Goal: Task Accomplishment & Management: Use online tool/utility

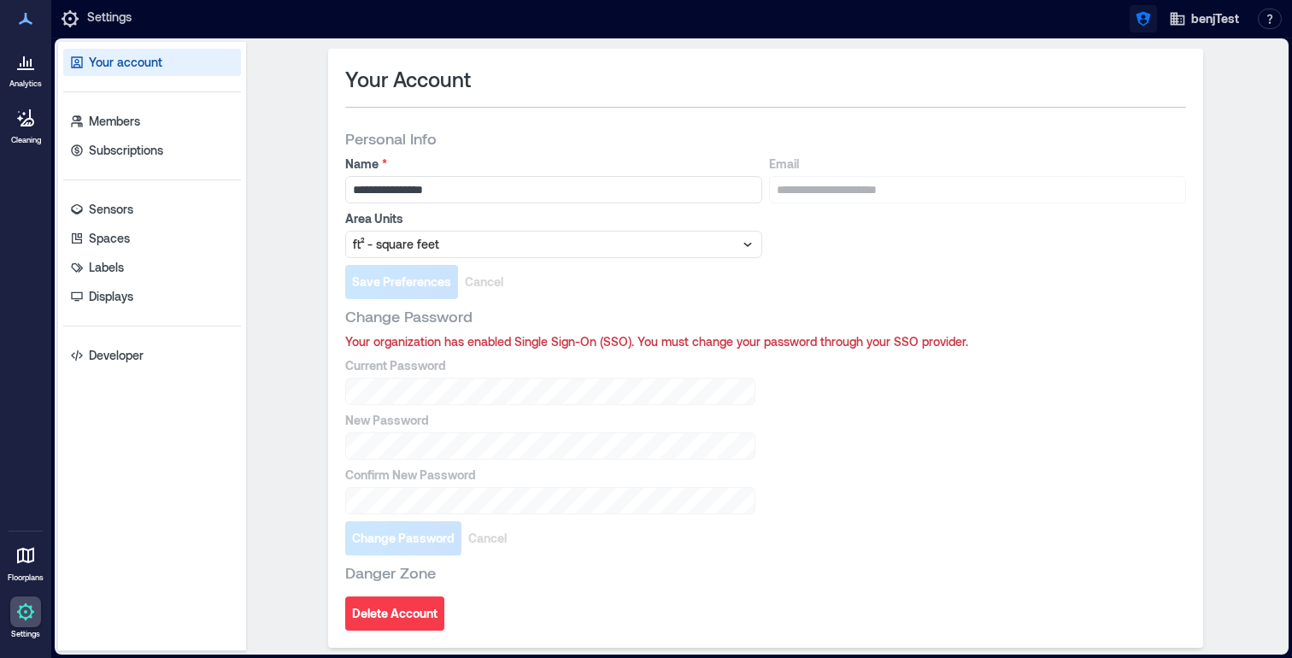
click at [1148, 16] on icon "button" at bounding box center [1142, 19] width 15 height 15
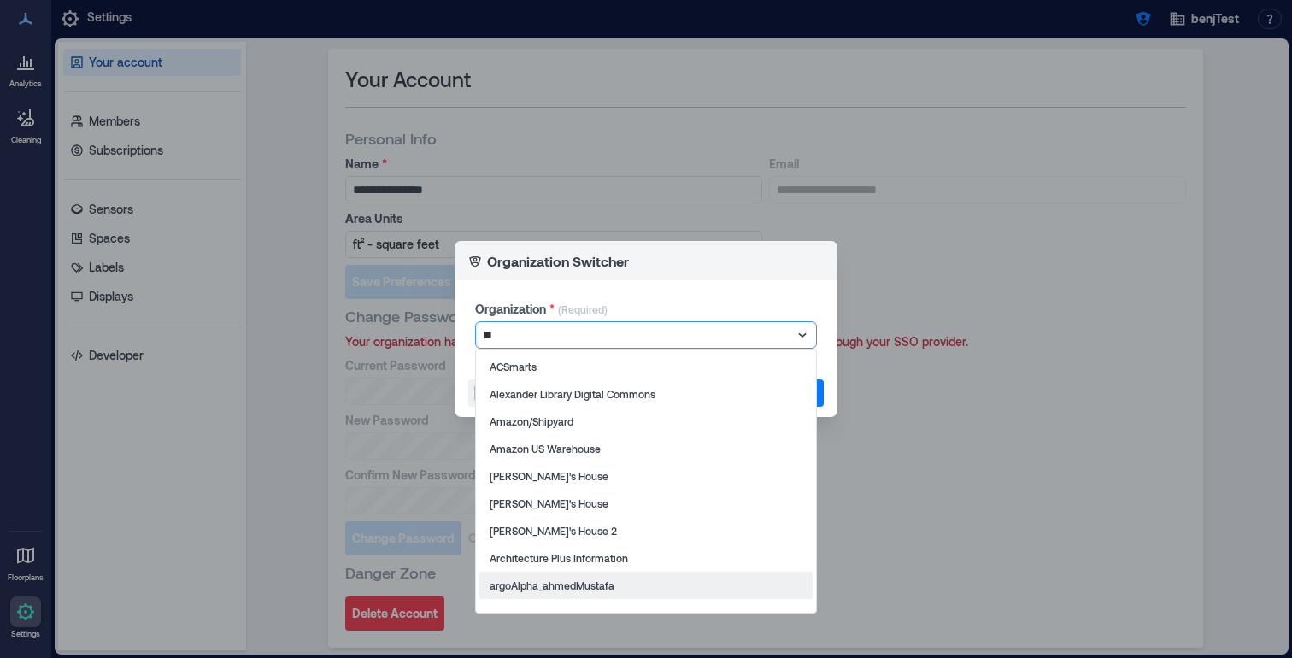
type input "*"
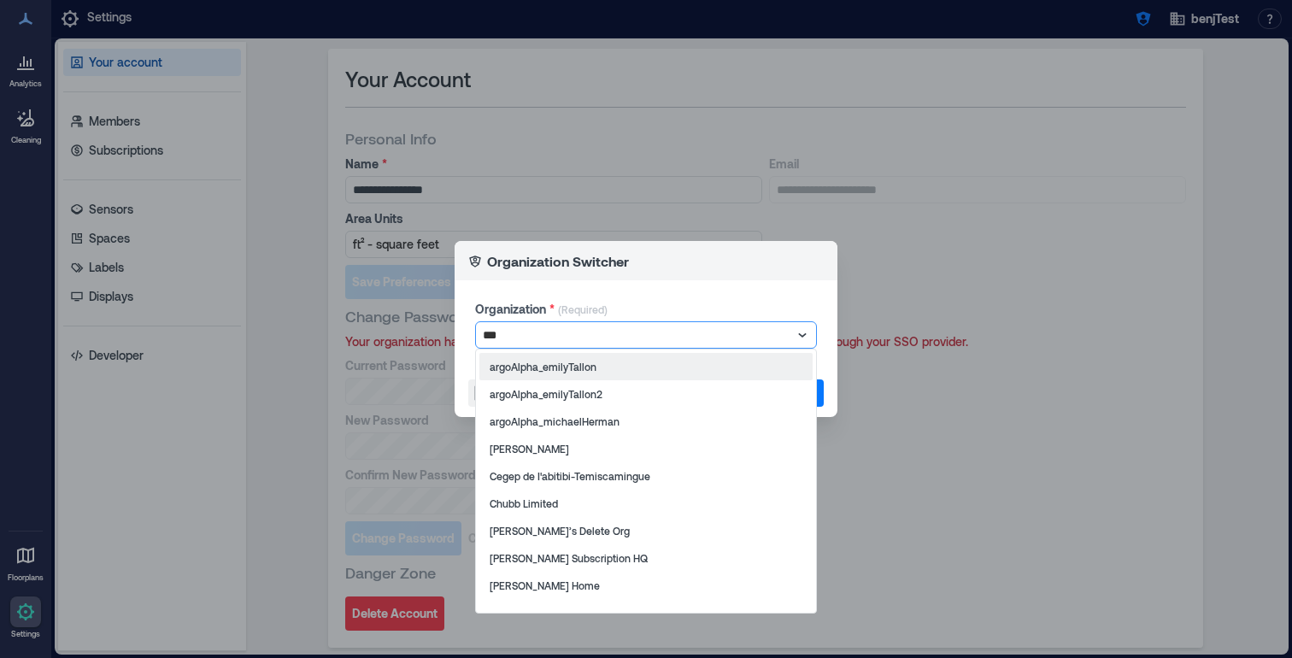
type input "****"
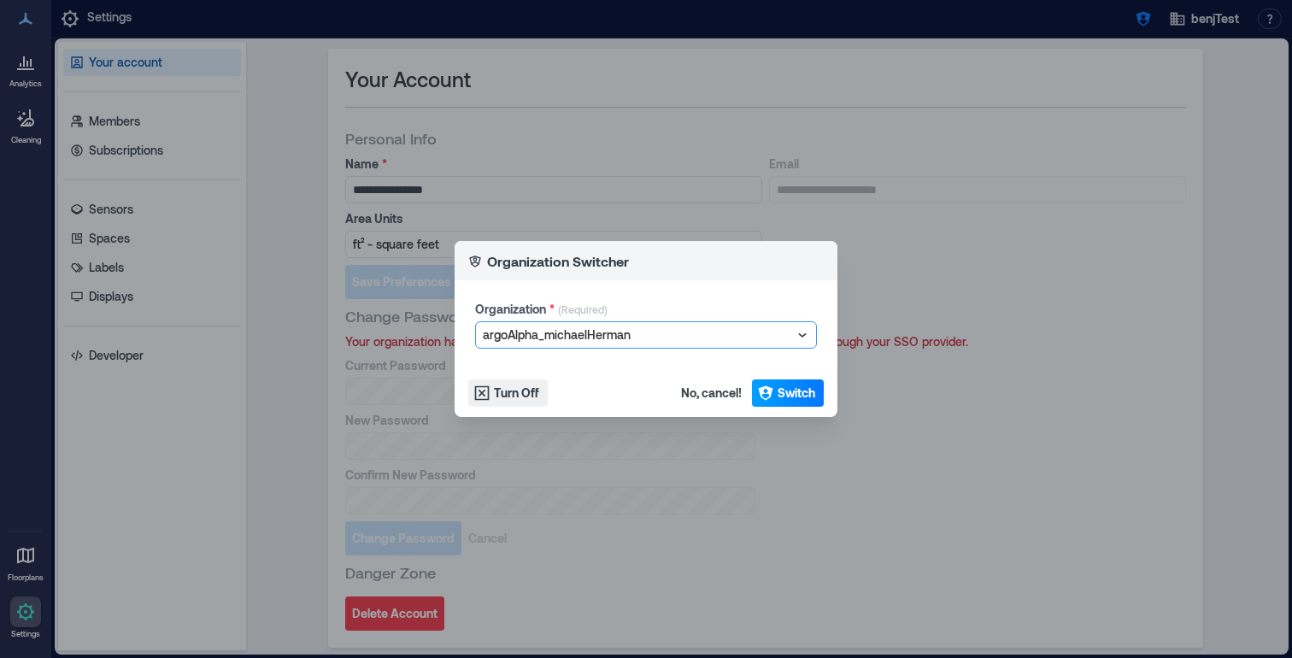
click at [778, 394] on span "Switch" at bounding box center [796, 392] width 38 height 17
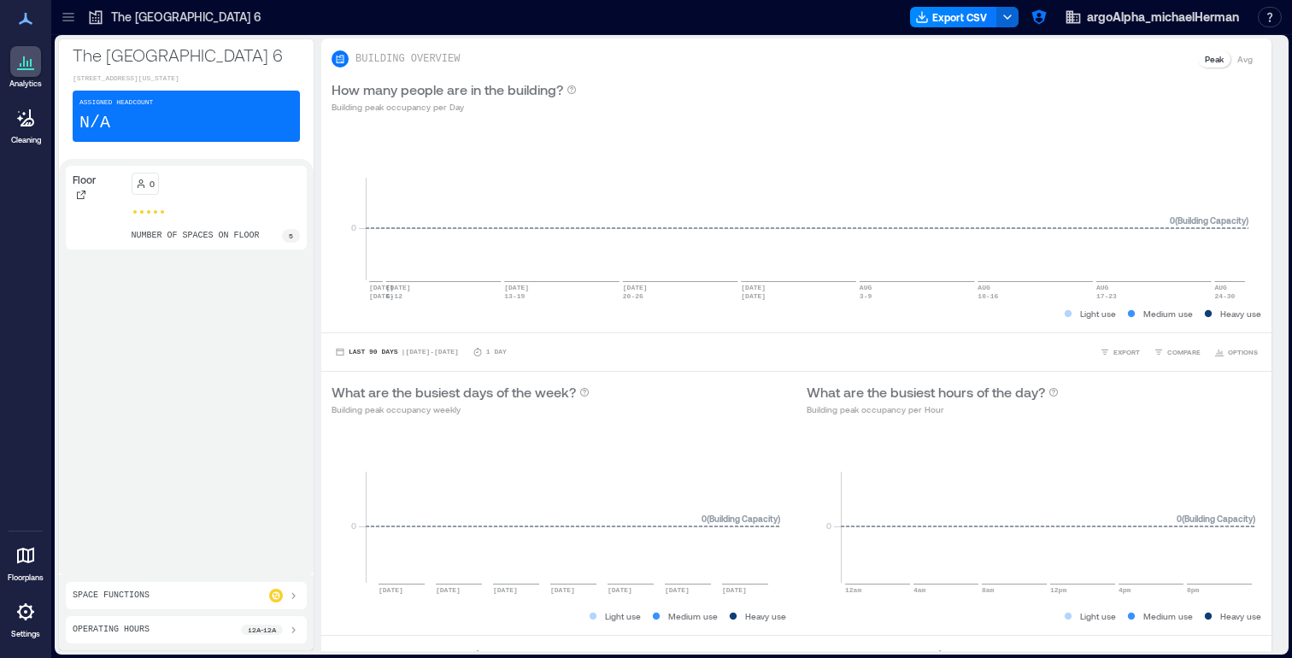
click at [29, 614] on icon at bounding box center [25, 611] width 21 height 21
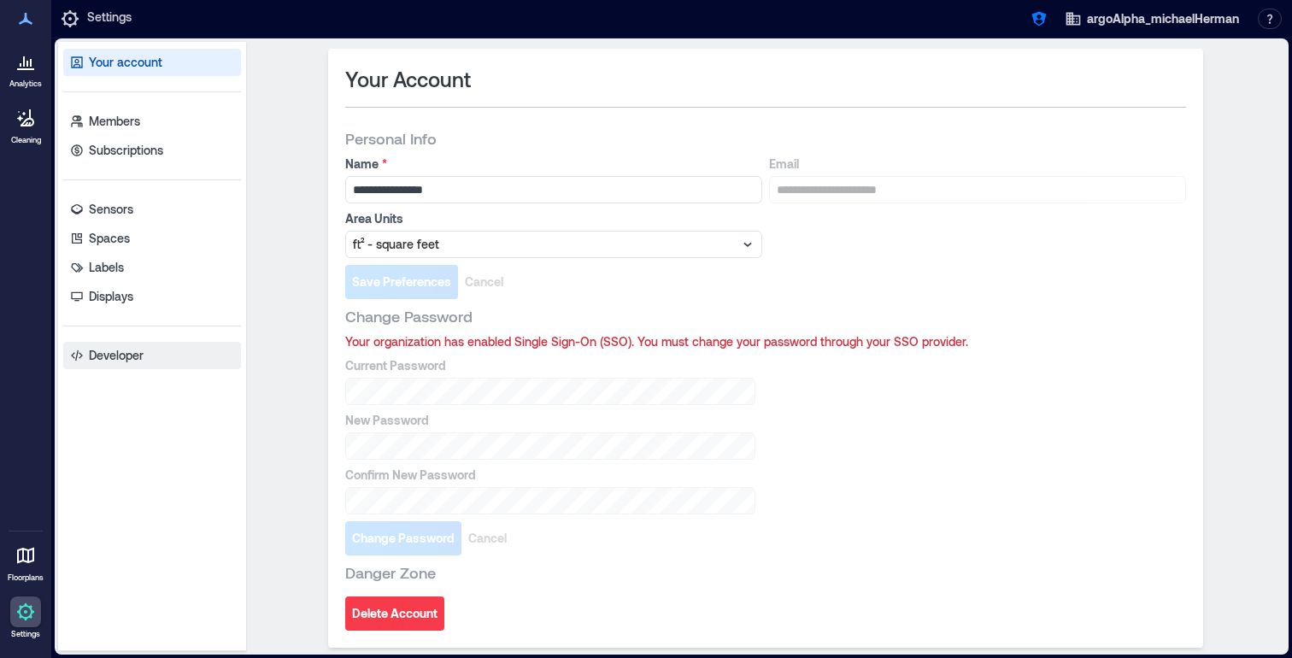
click at [160, 352] on link "Developer" at bounding box center [152, 355] width 178 height 27
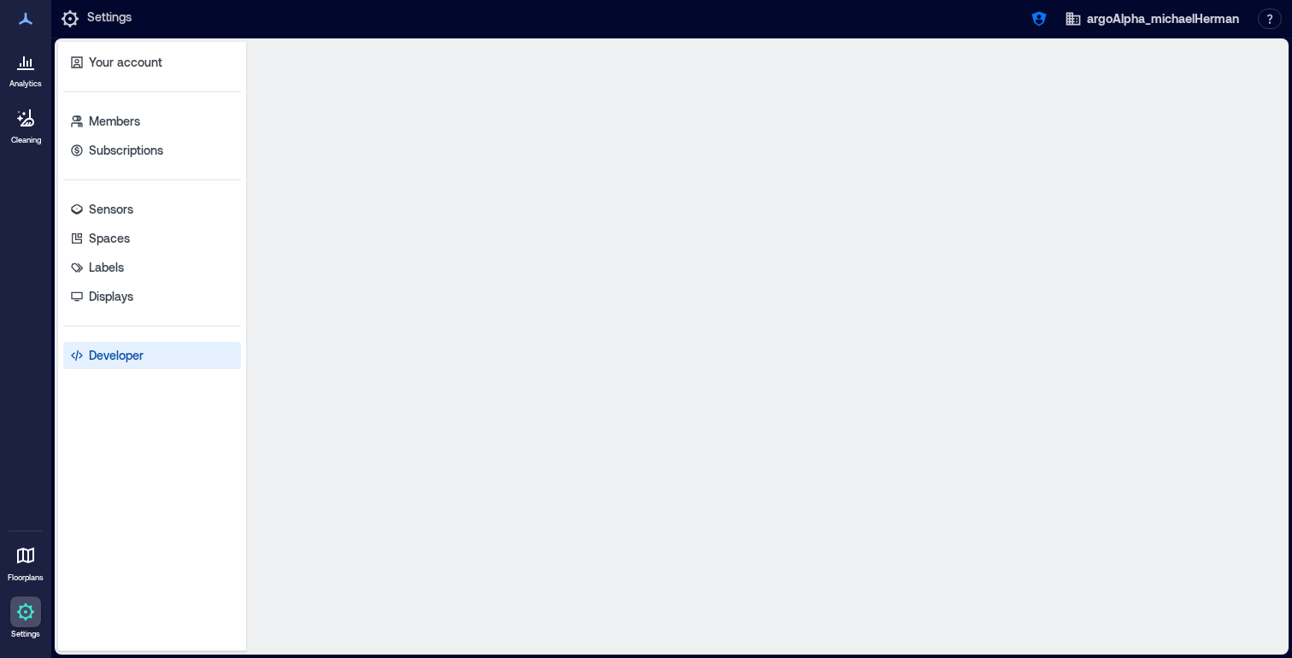
select select "*****"
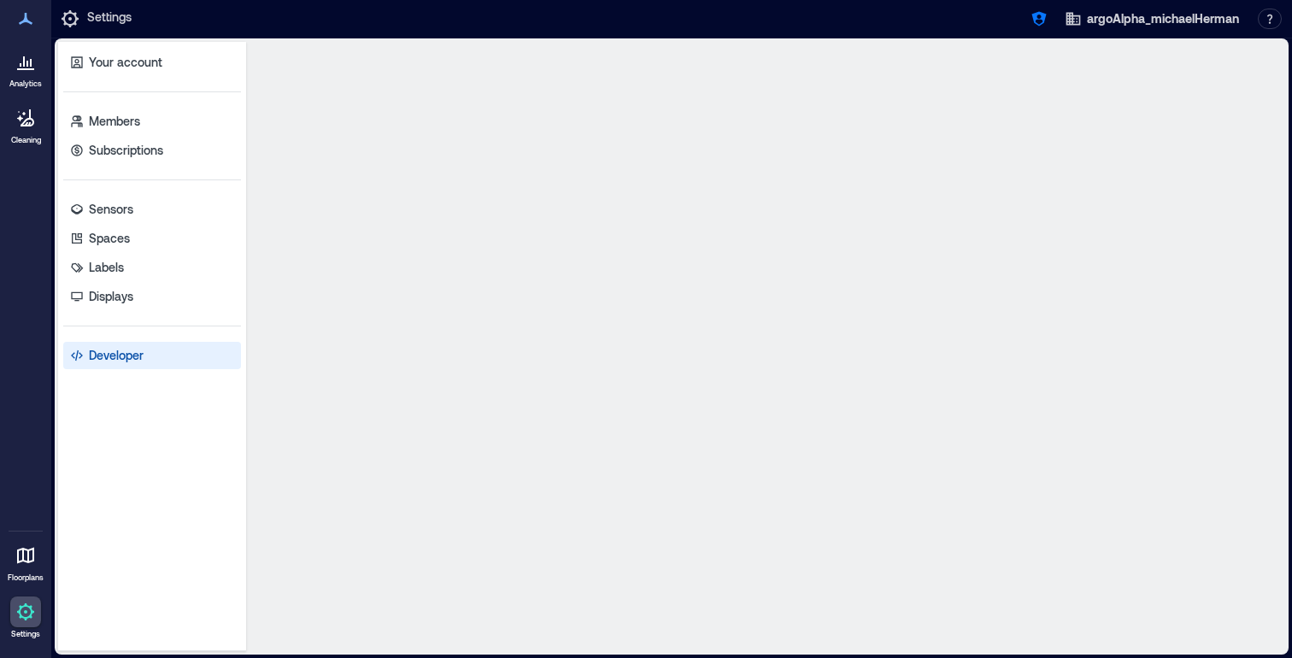
select select "*****"
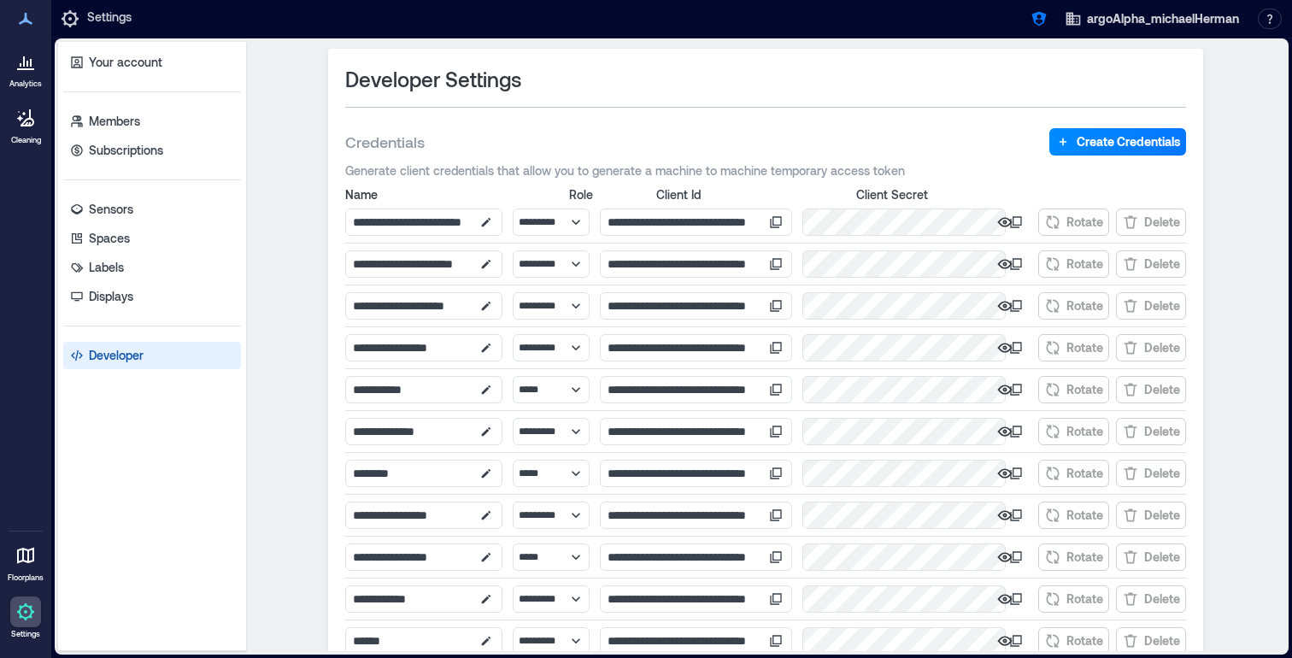
scroll to position [470, 0]
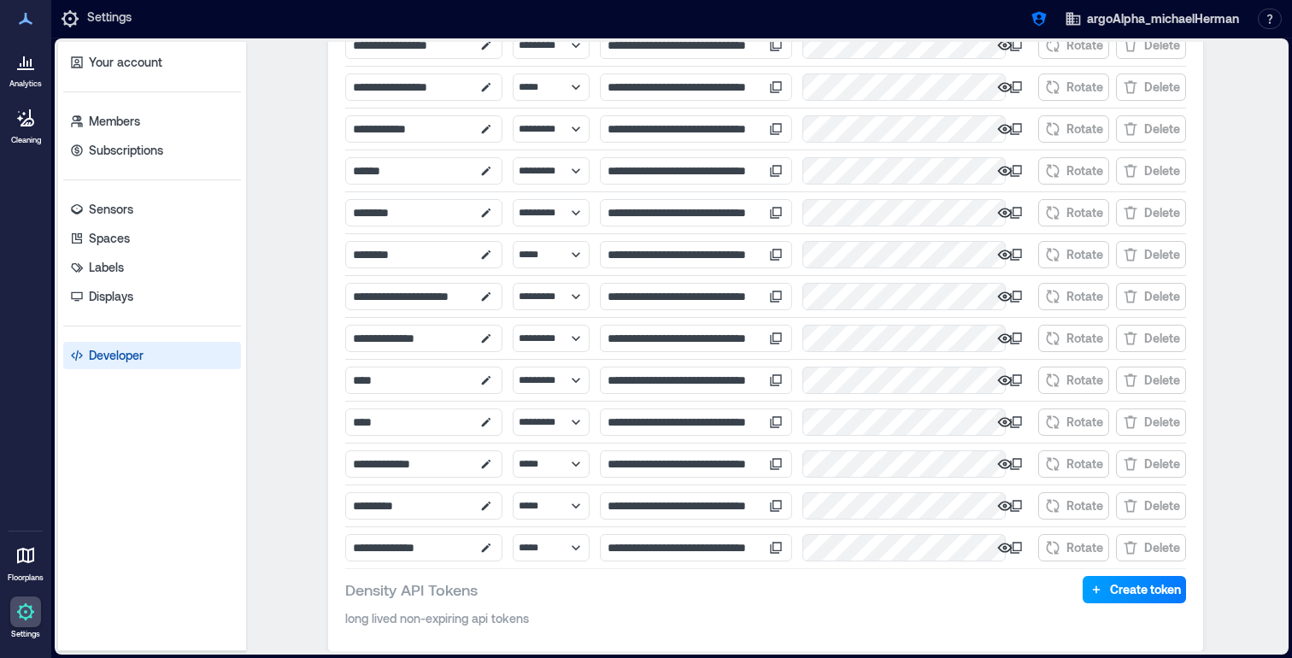
click at [1110, 595] on span "Create token" at bounding box center [1145, 589] width 71 height 17
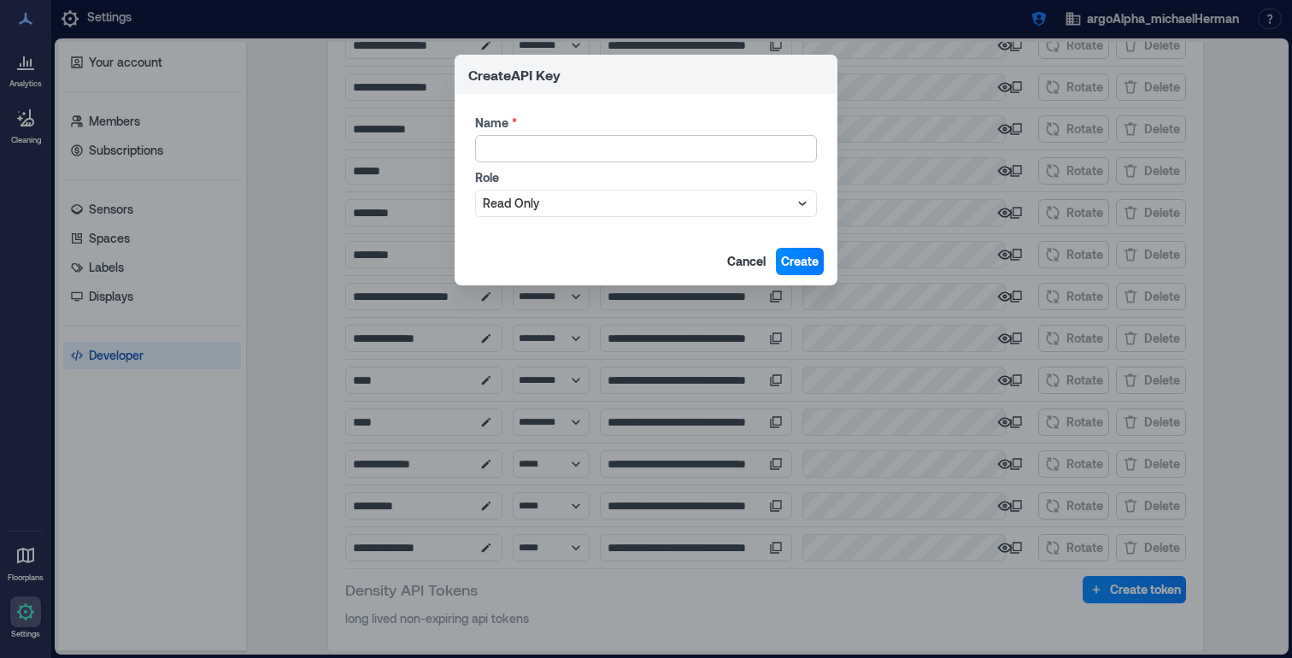
click at [563, 155] on input "Name *" at bounding box center [646, 148] width 342 height 27
type input "**********"
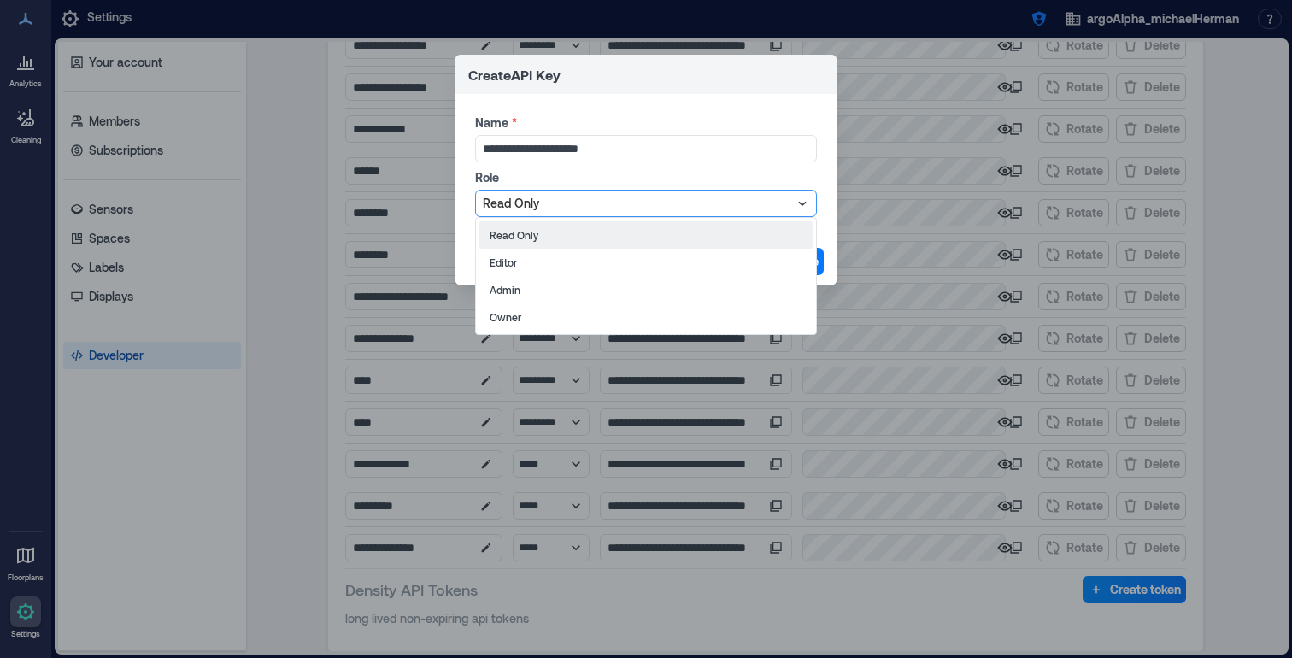
click at [734, 212] on div at bounding box center [637, 203] width 309 height 21
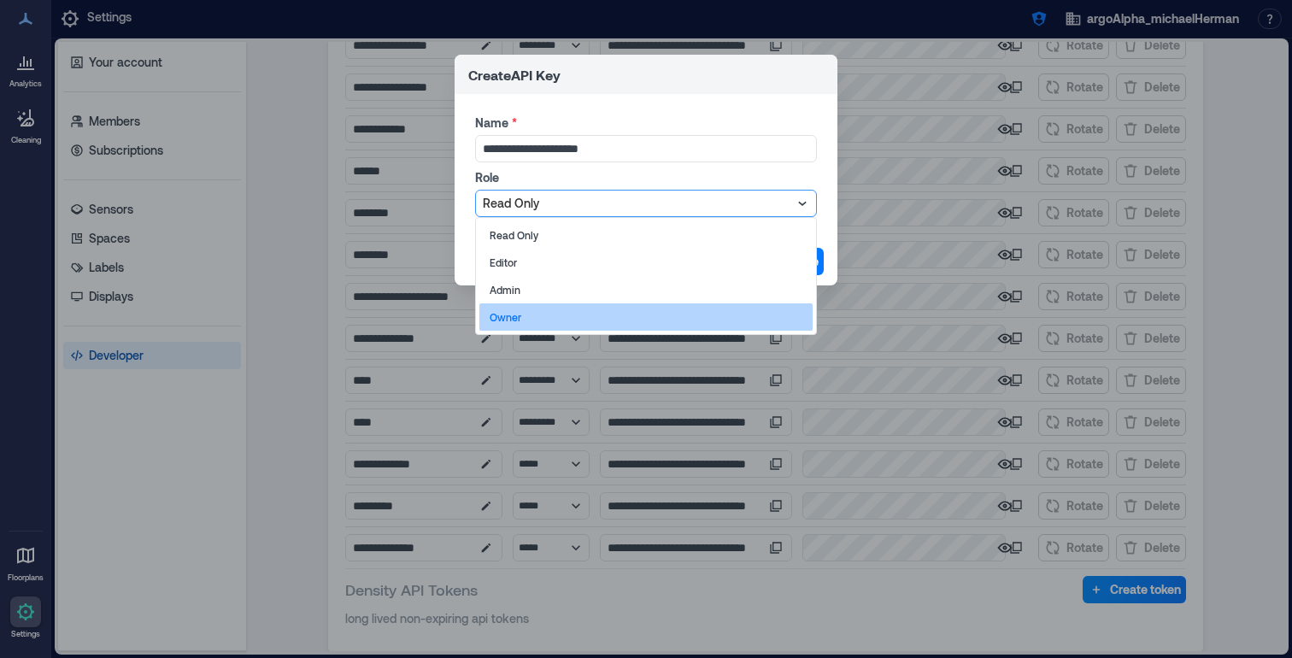
click at [566, 314] on div "Owner" at bounding box center [645, 316] width 333 height 27
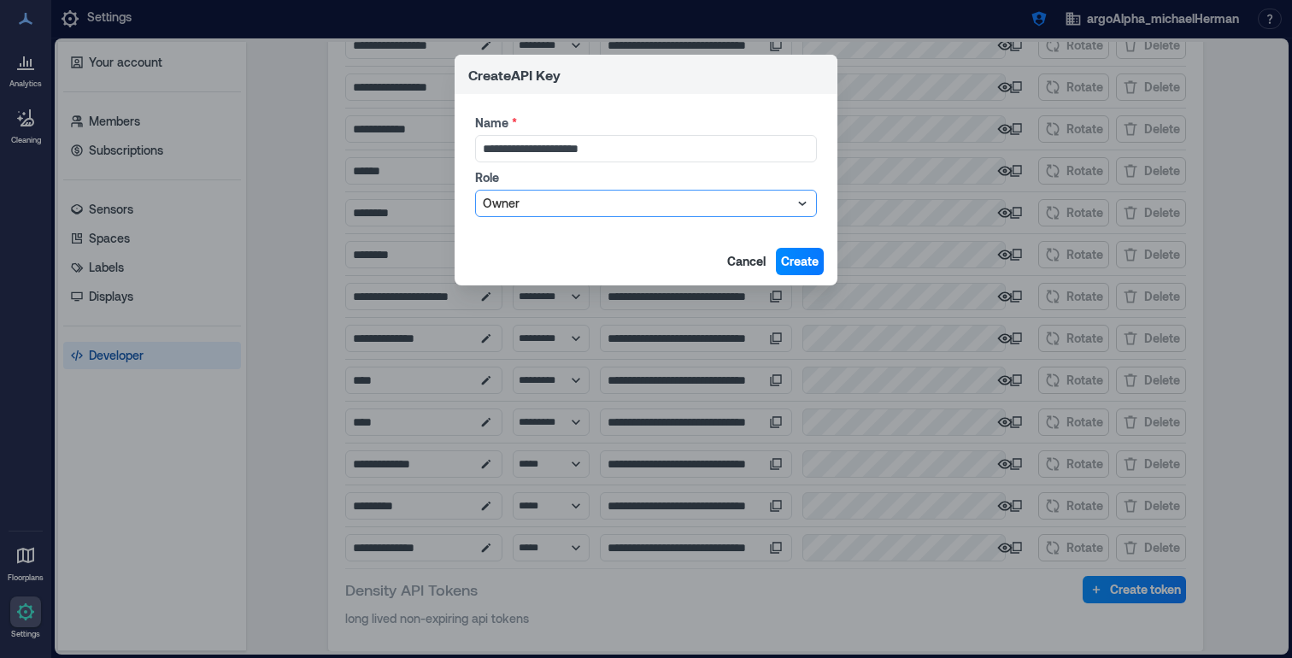
click at [694, 201] on div at bounding box center [637, 203] width 309 height 21
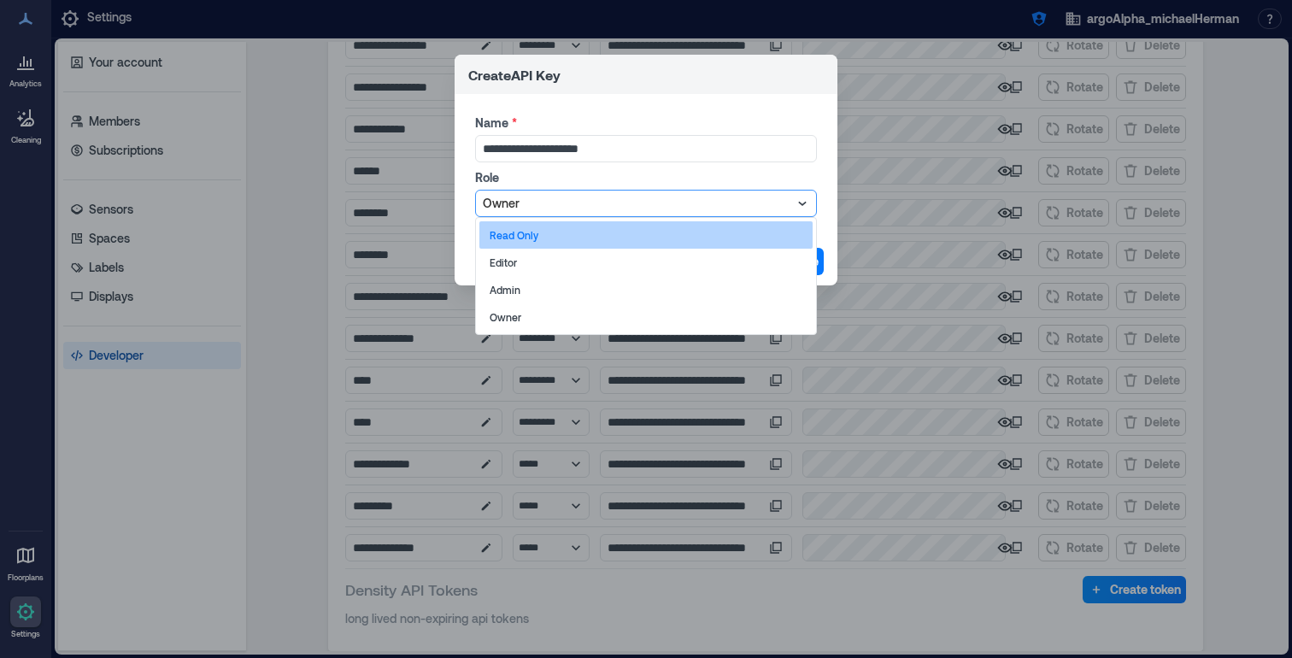
click at [591, 231] on div "Read Only" at bounding box center [645, 234] width 333 height 27
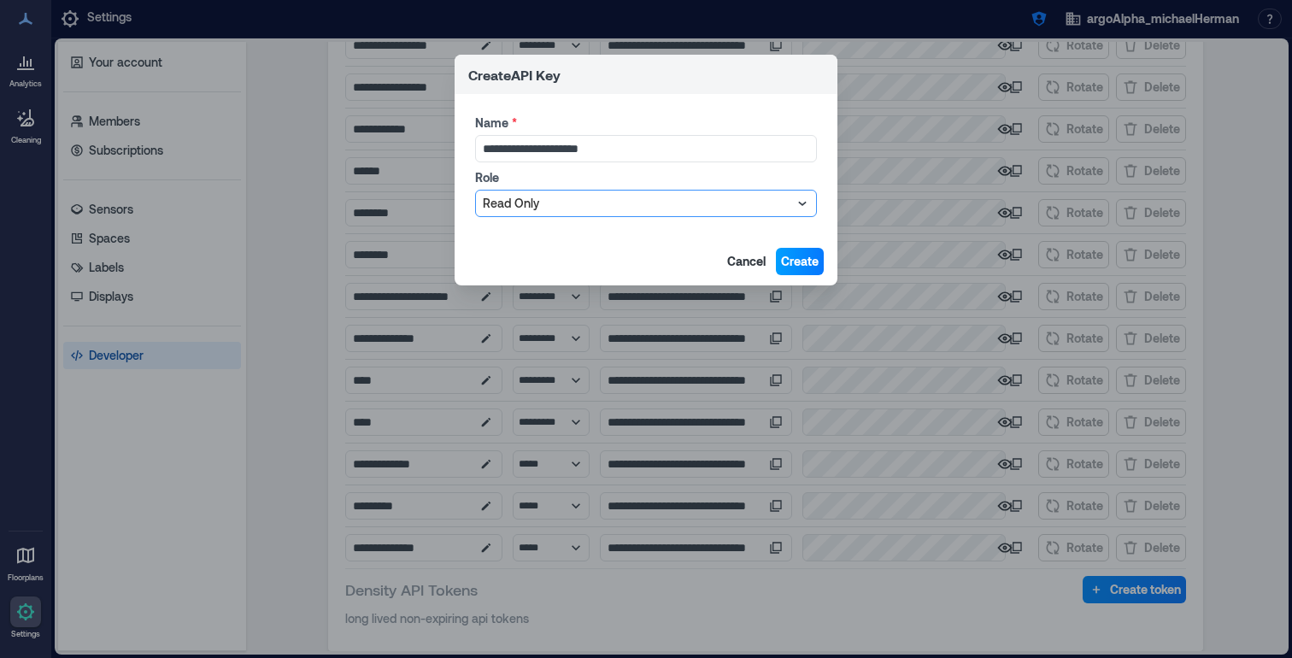
click at [804, 271] on button "Create" at bounding box center [800, 261] width 48 height 27
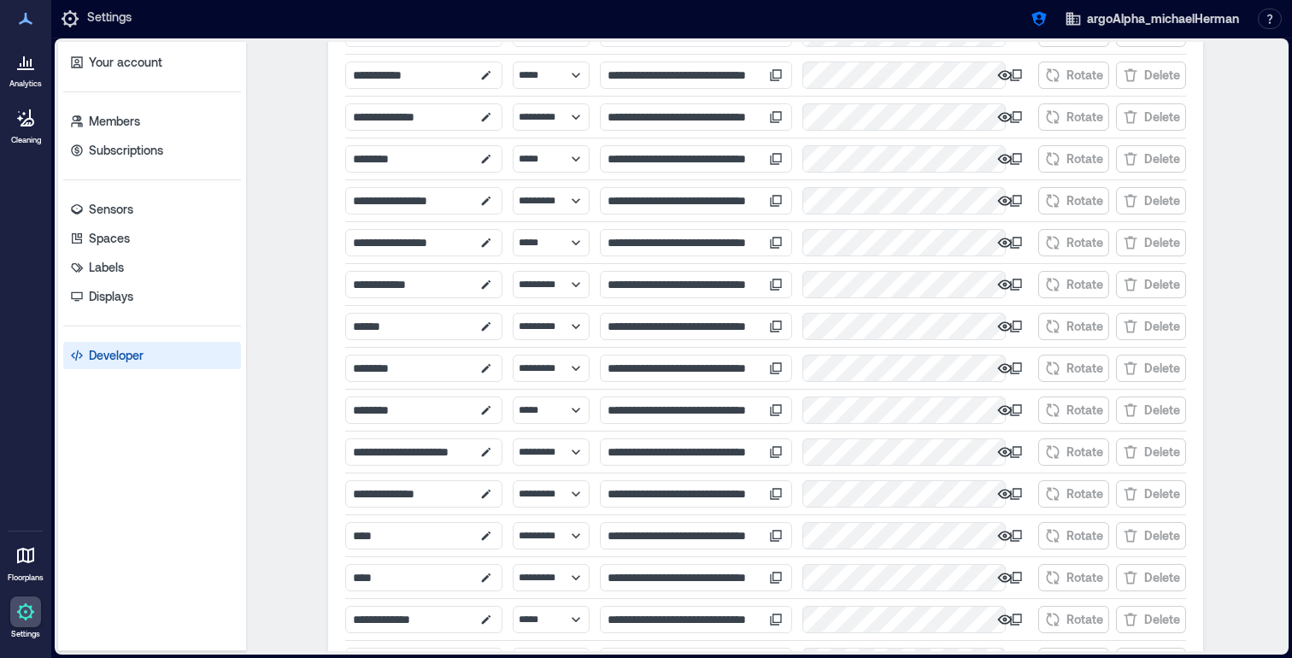
scroll to position [0, 0]
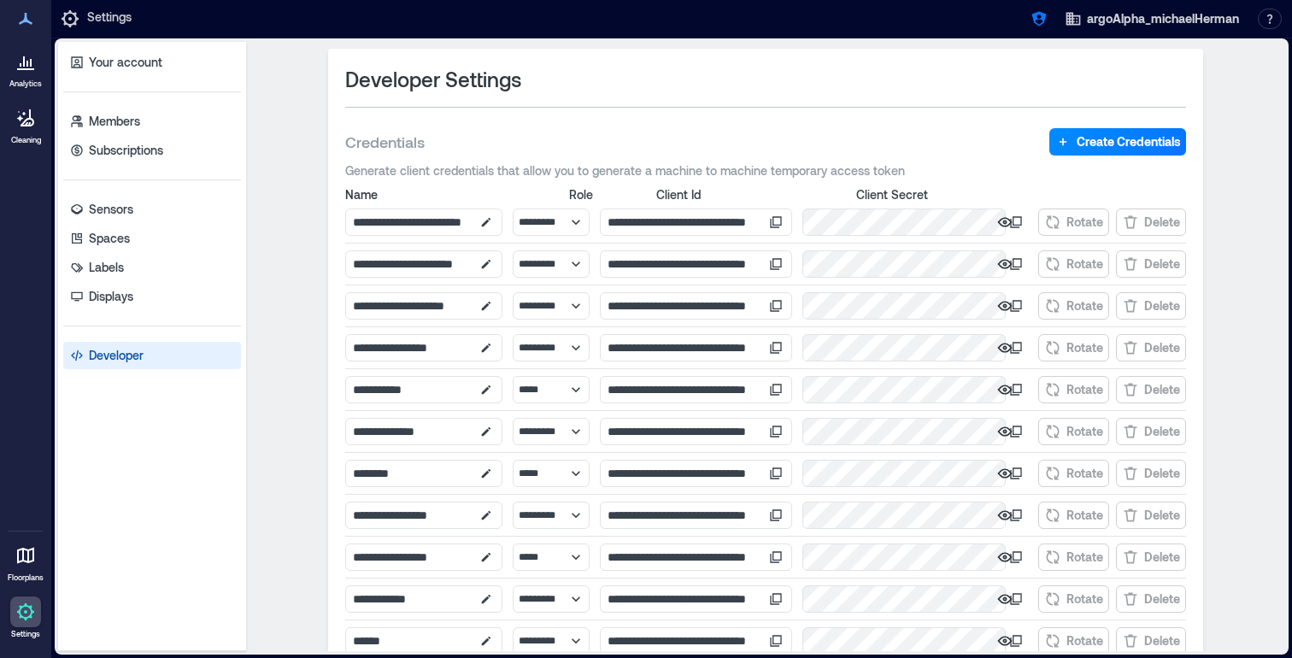
click at [724, 171] on span "Generate client credentials that allow you to generate a machine to machine tem…" at bounding box center [765, 170] width 841 height 17
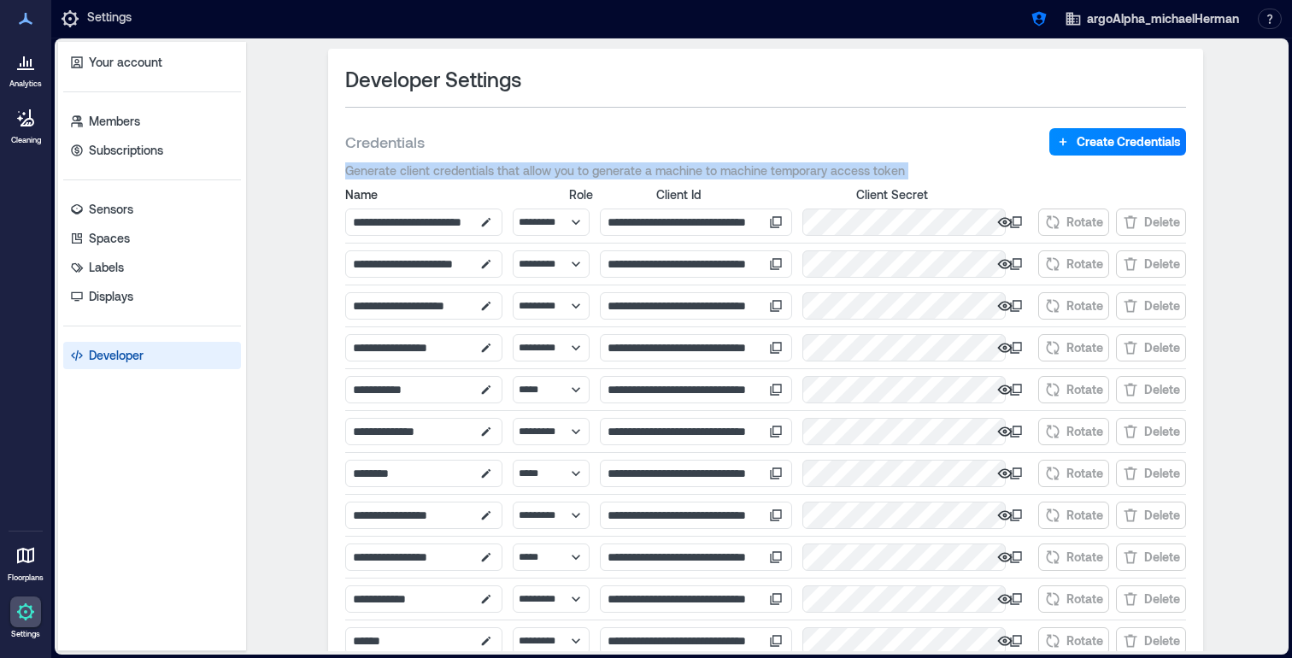
click at [724, 171] on span "Generate client credentials that allow you to generate a machine to machine tem…" at bounding box center [765, 170] width 841 height 17
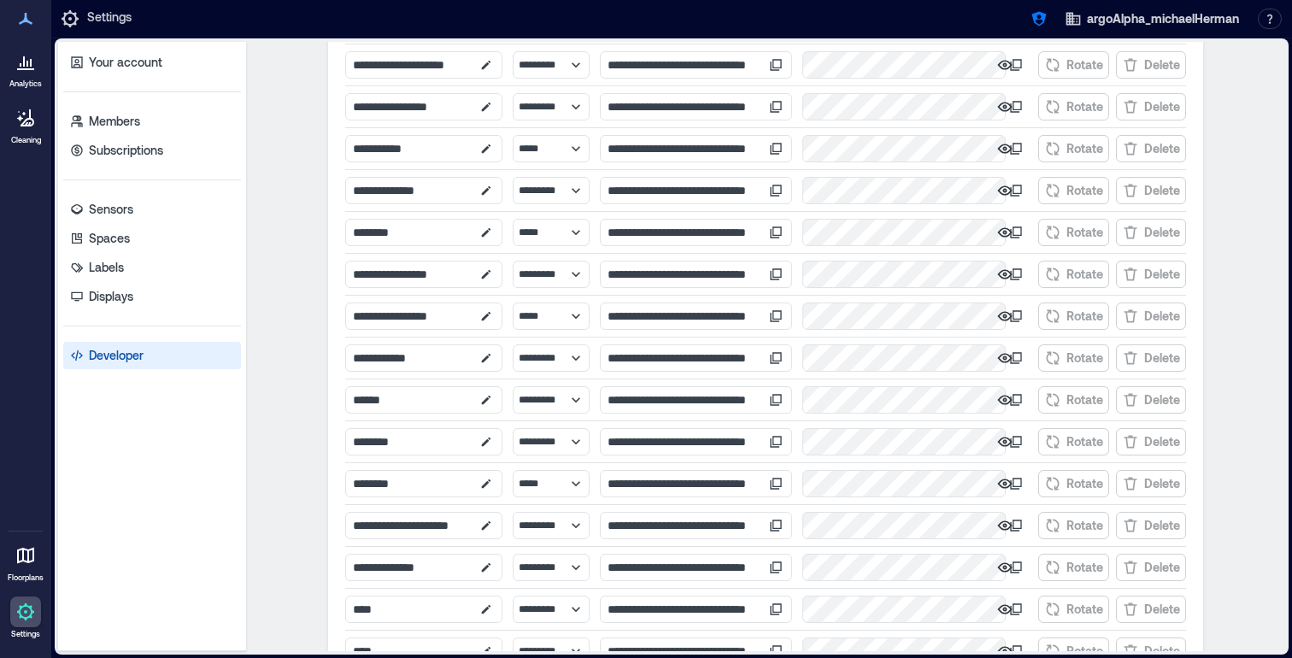
scroll to position [497, 0]
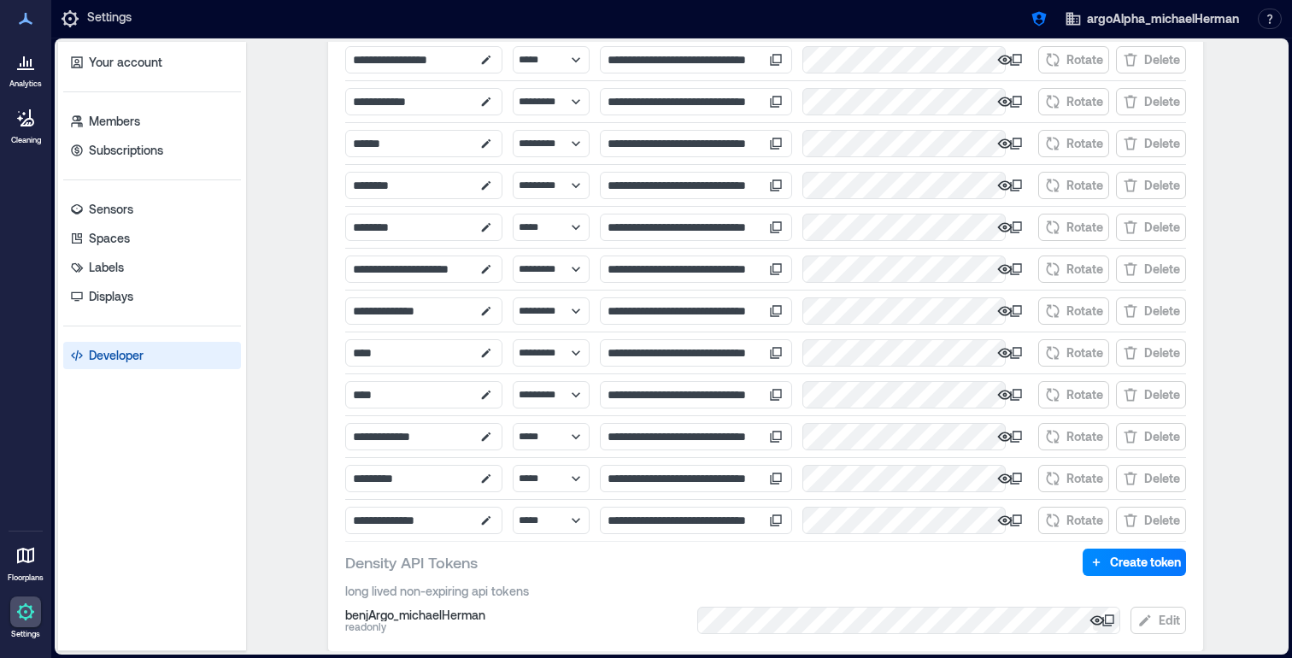
click at [1094, 621] on icon "button" at bounding box center [1096, 619] width 15 height 9
click at [1103, 624] on icon at bounding box center [1108, 620] width 14 height 14
